Goal: Transaction & Acquisition: Purchase product/service

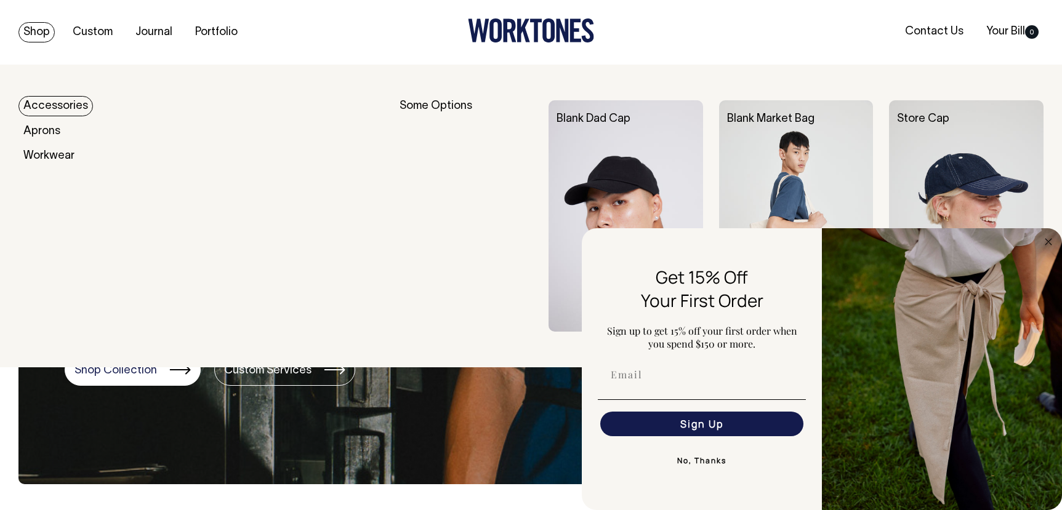
click at [38, 25] on link "Shop" at bounding box center [36, 32] width 36 height 20
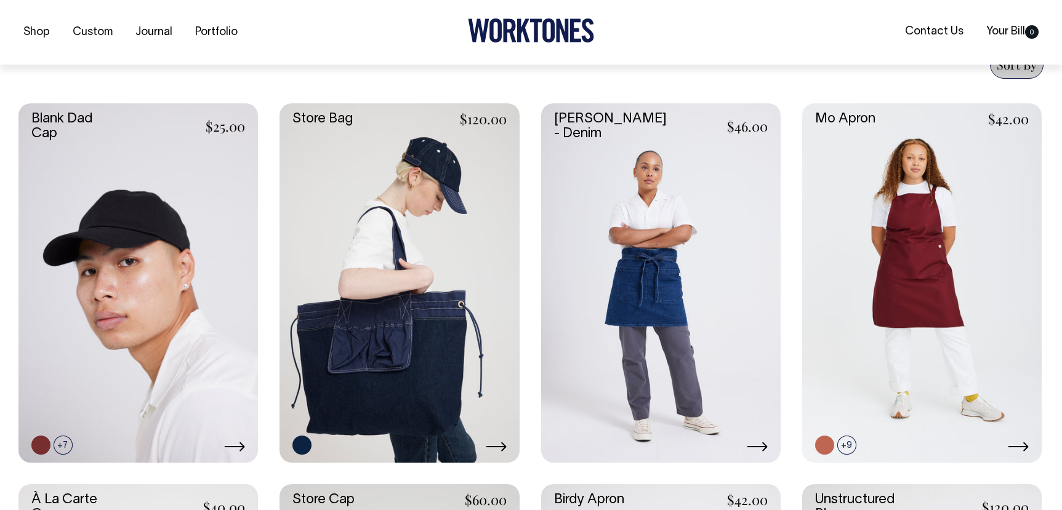
scroll to position [492, 0]
click at [428, 327] on link at bounding box center [398, 282] width 239 height 359
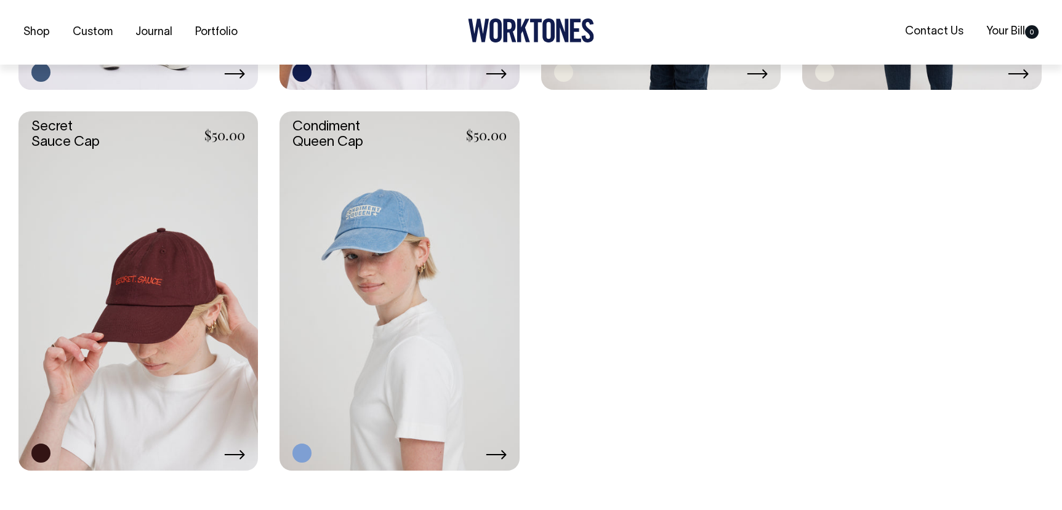
scroll to position [2769, 0]
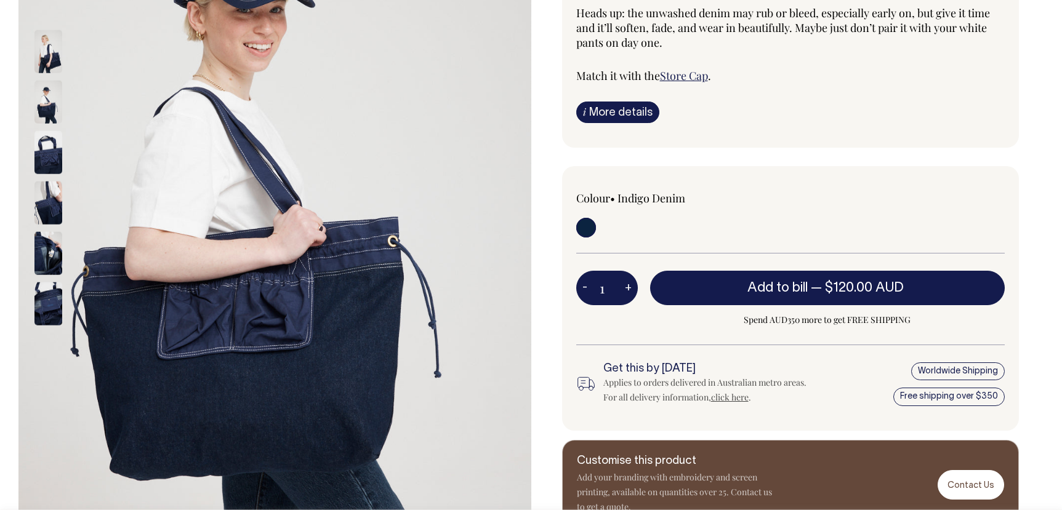
scroll to position [246, 0]
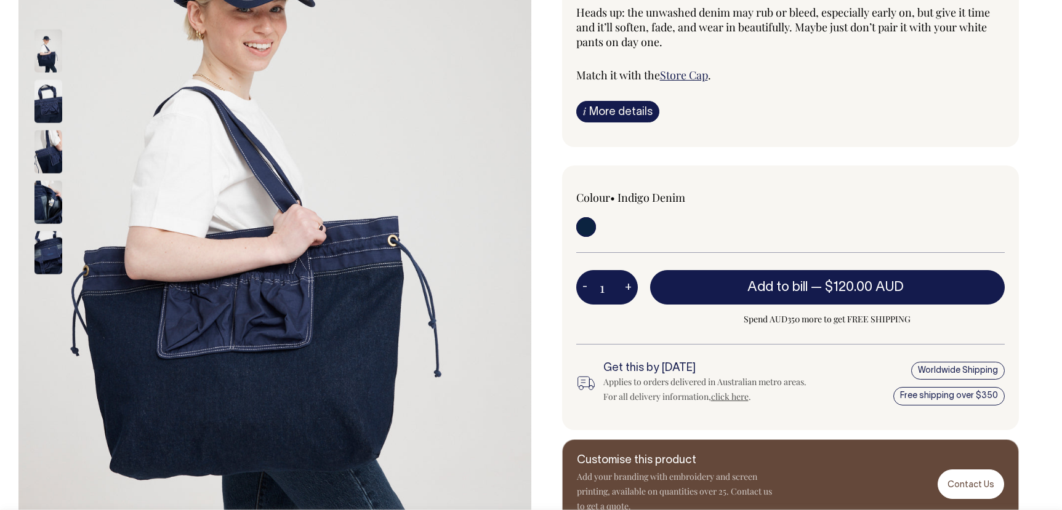
click at [54, 266] on img at bounding box center [48, 252] width 28 height 43
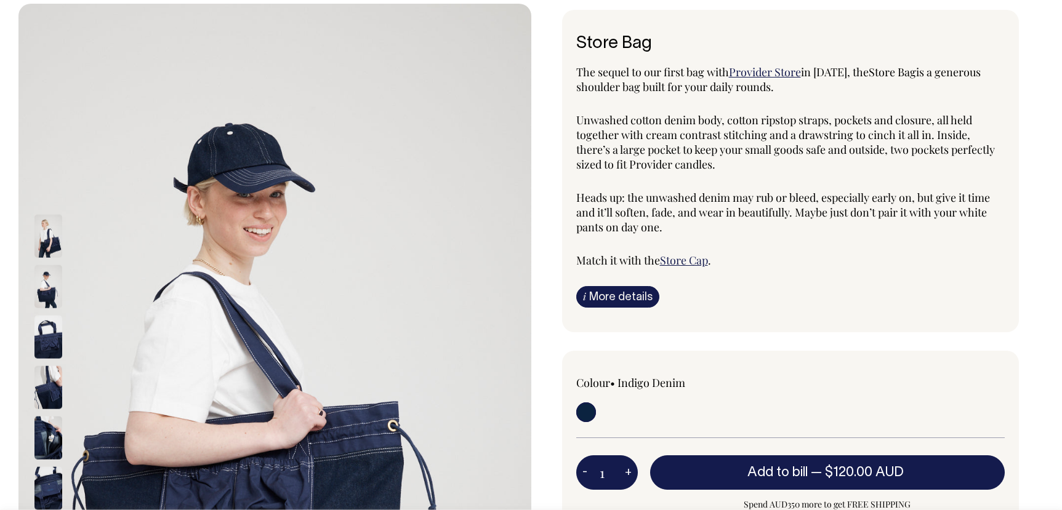
scroll to position [62, 0]
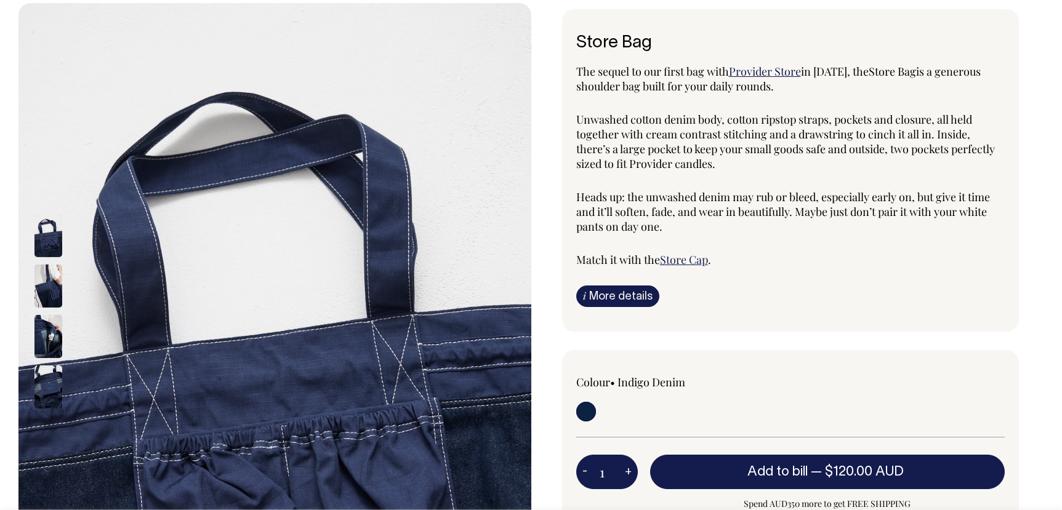
drag, startPoint x: 708, startPoint y: 62, endPoint x: 697, endPoint y: 77, distance: 18.5
